Goal: Navigation & Orientation: Understand site structure

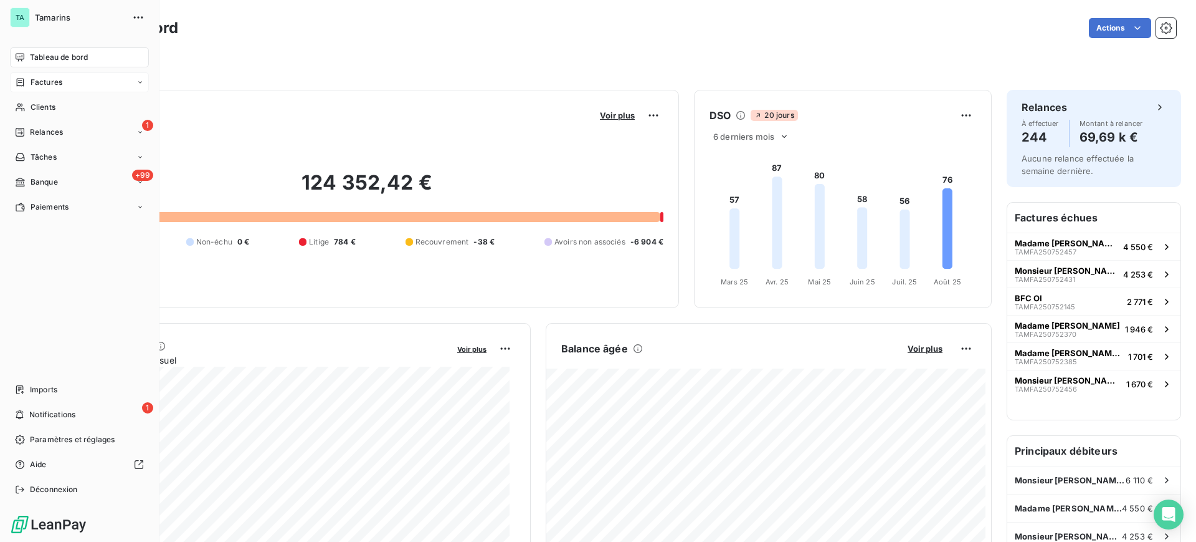
click at [47, 83] on span "Factures" at bounding box center [47, 82] width 32 height 11
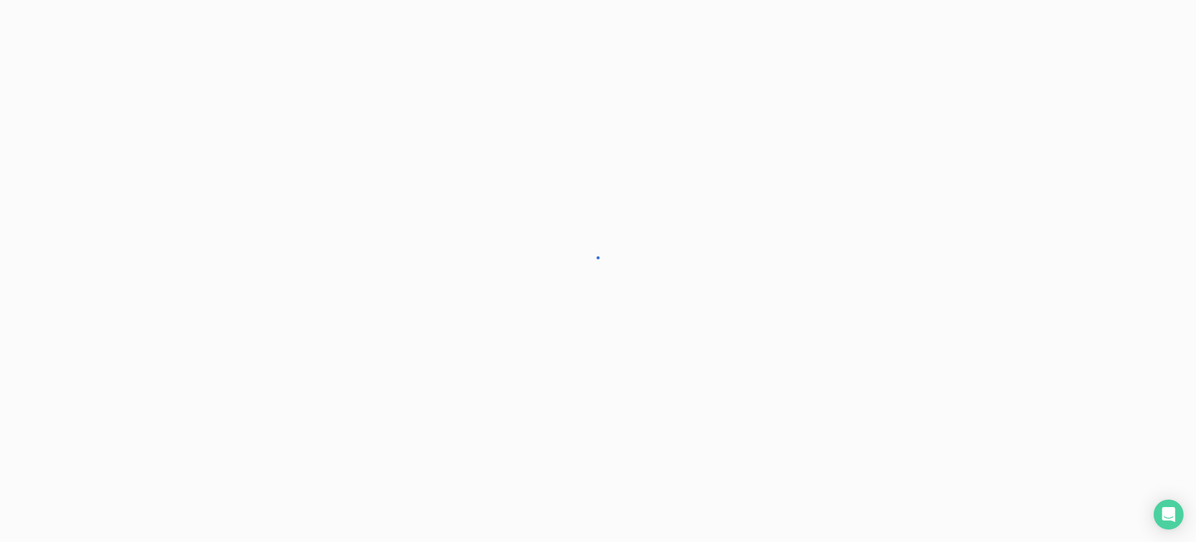
click at [47, 83] on div at bounding box center [598, 271] width 1196 height 542
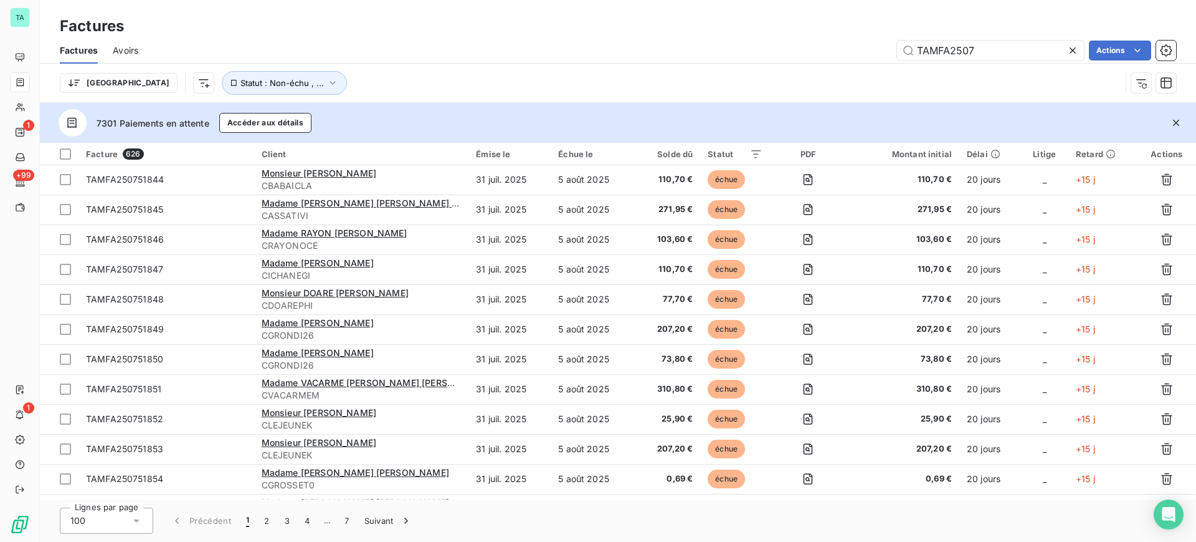
scroll to position [701, 0]
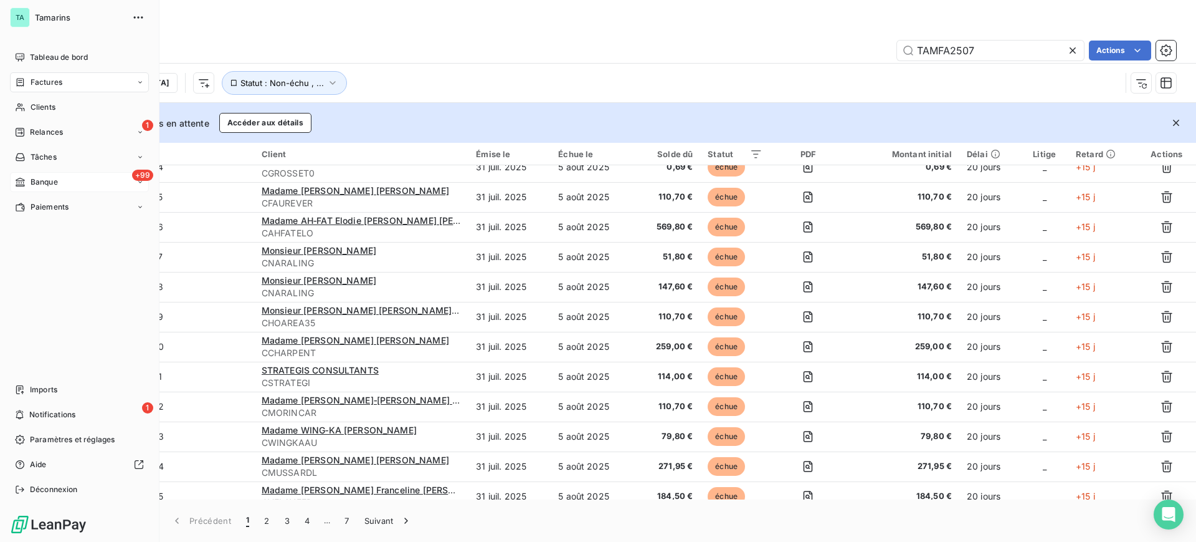
click at [32, 184] on span "Banque" at bounding box center [44, 181] width 27 height 11
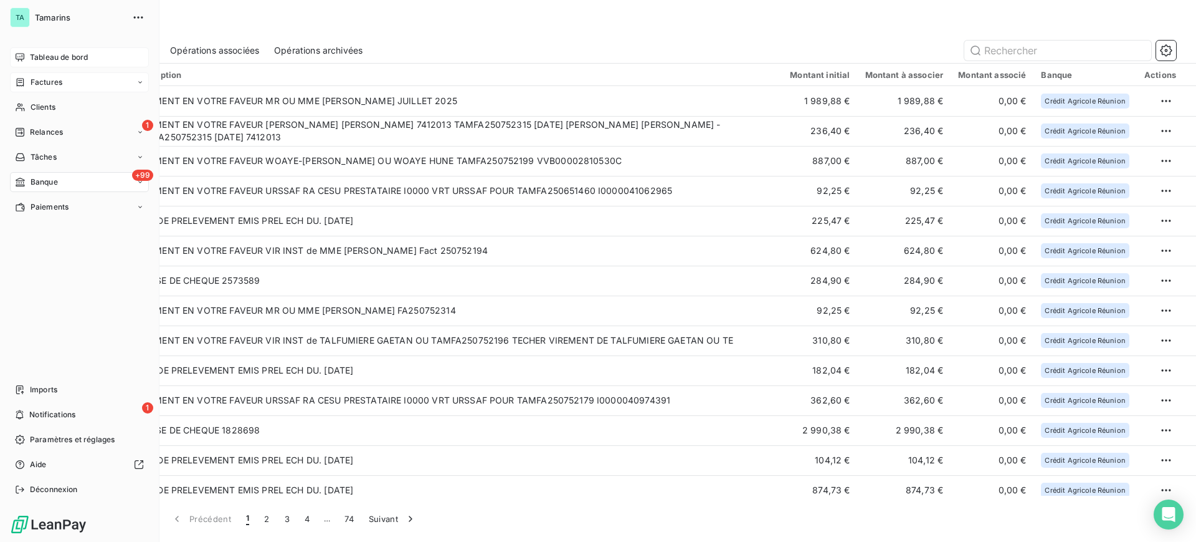
click at [80, 59] on span "Tableau de bord" at bounding box center [59, 57] width 58 height 11
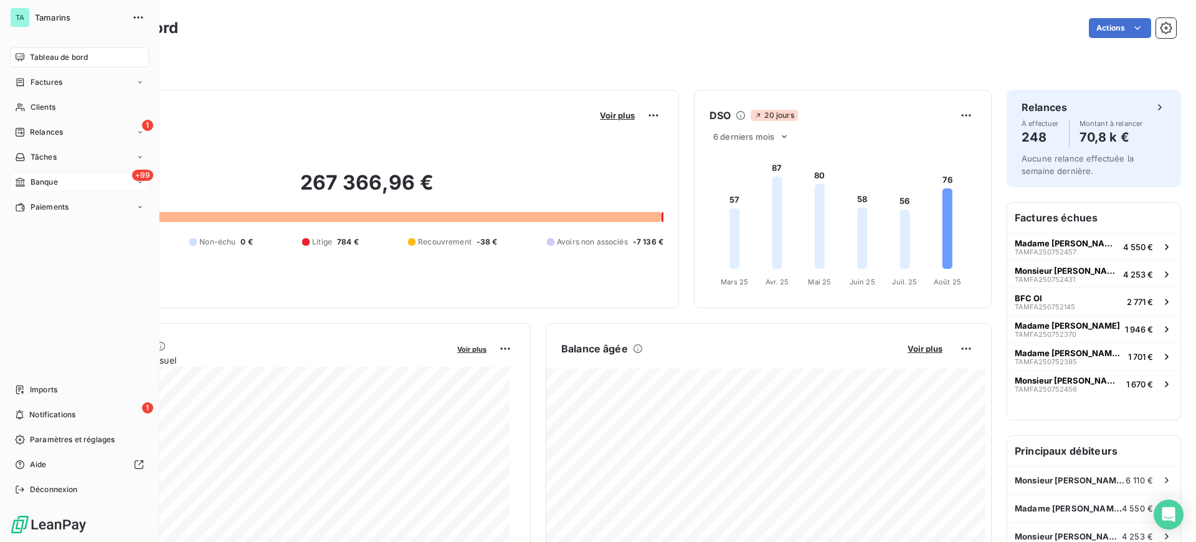
click at [52, 176] on span "Banque" at bounding box center [44, 181] width 27 height 11
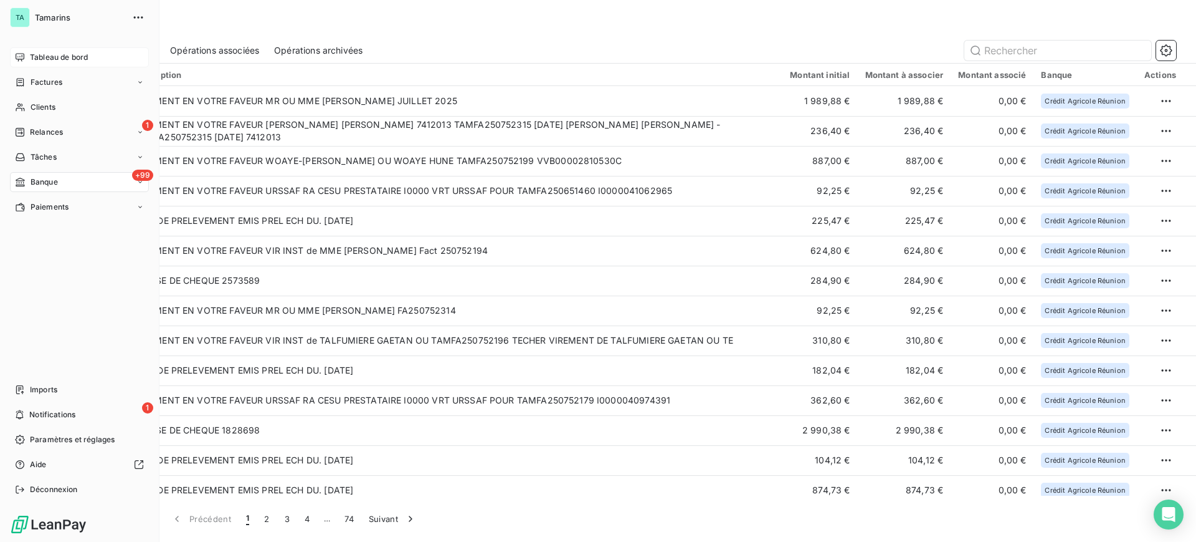
click at [37, 59] on span "Tableau de bord" at bounding box center [59, 57] width 58 height 11
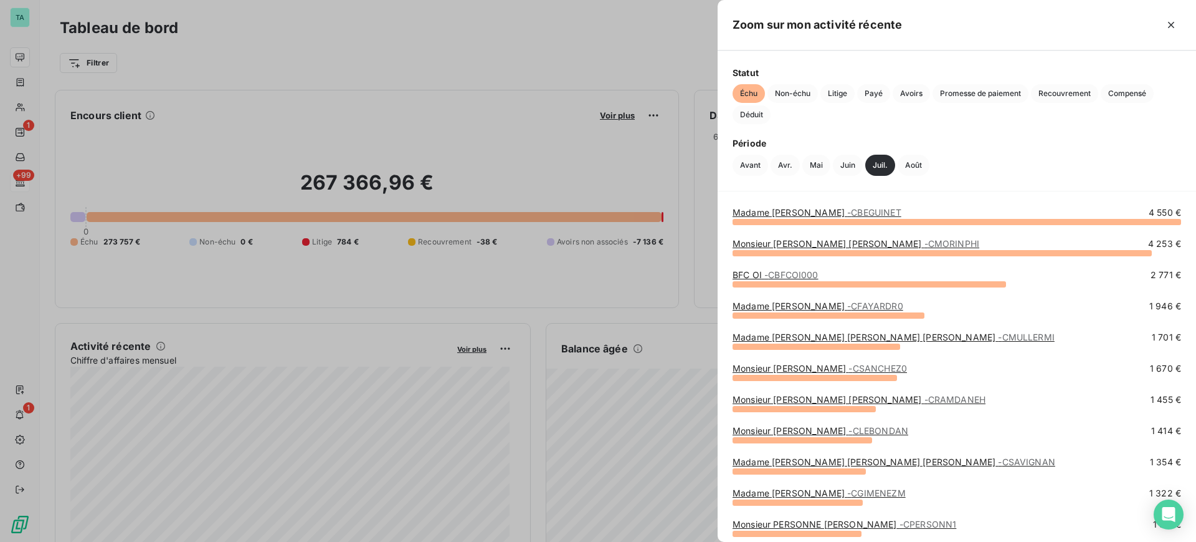
click at [543, 296] on div at bounding box center [598, 271] width 1196 height 542
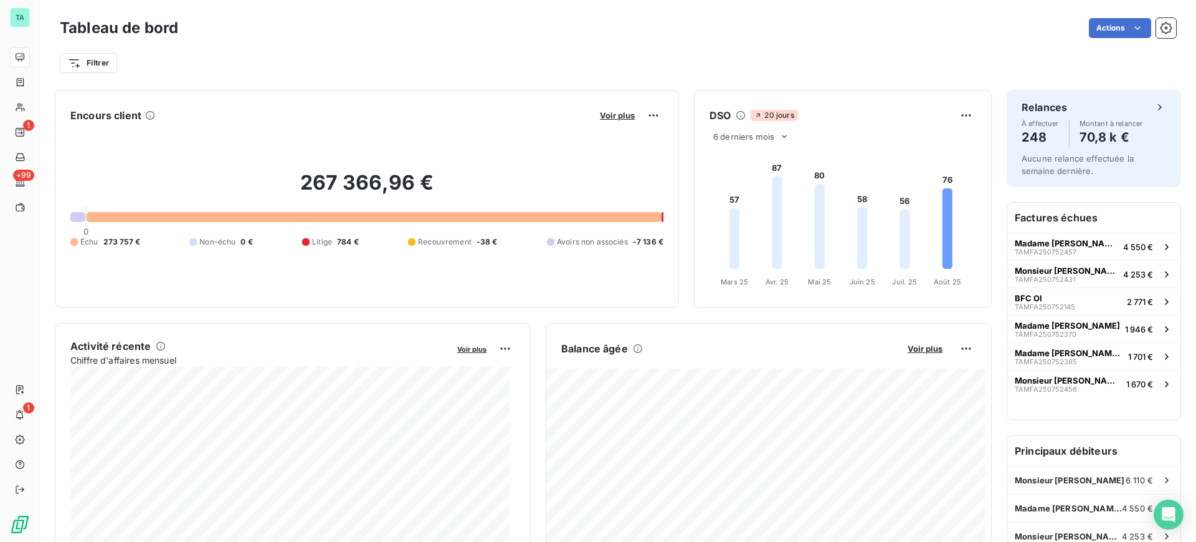
click at [892, 76] on div "Tableau de bord Actions Filtrer" at bounding box center [618, 41] width 1157 height 82
